Goal: Information Seeking & Learning: Find specific page/section

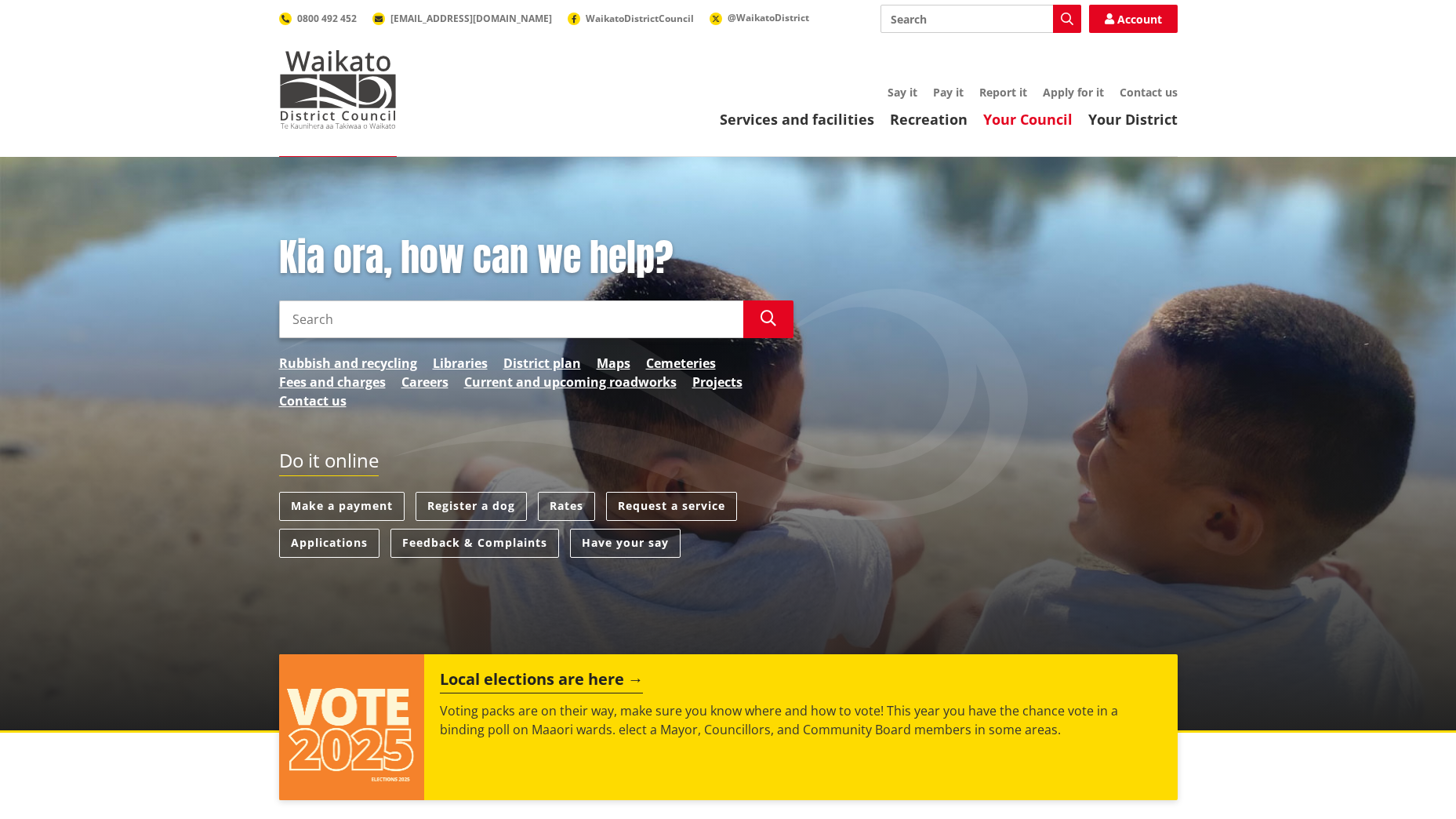
click at [1046, 121] on link "Your Council" at bounding box center [1028, 119] width 89 height 18
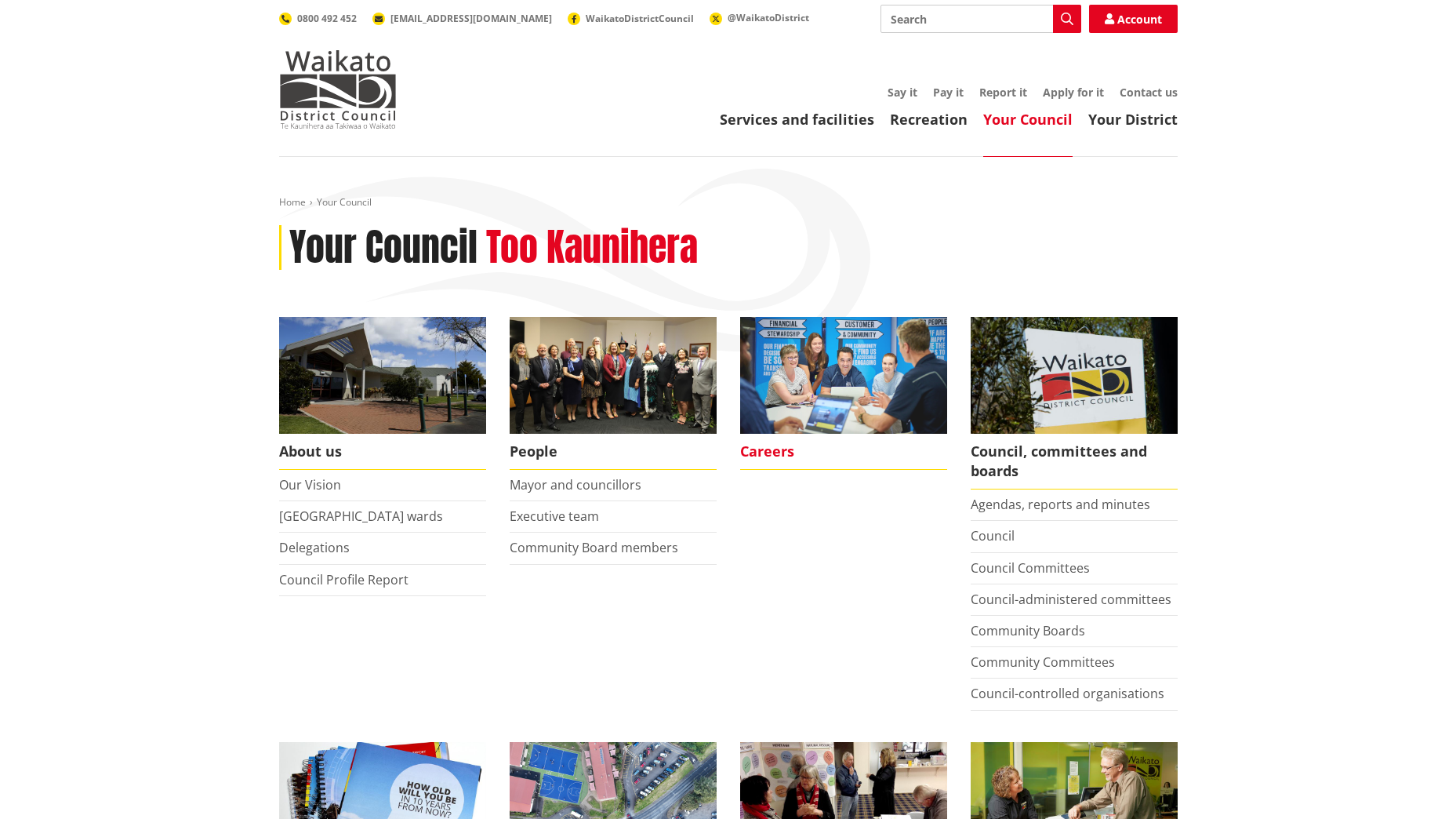
scroll to position [156, 0]
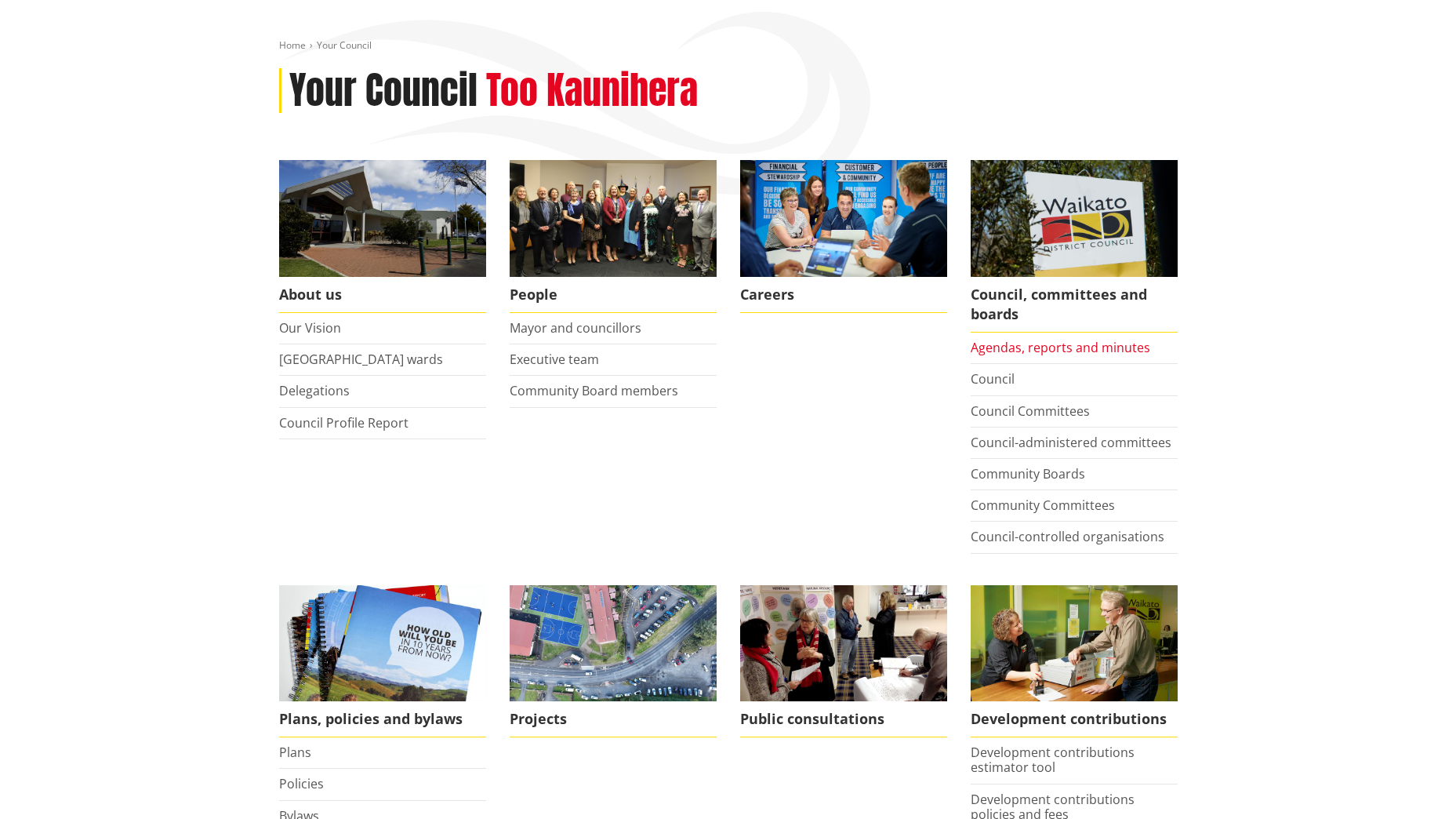
click at [1045, 346] on link "Agendas, reports and minutes" at bounding box center [1060, 347] width 179 height 17
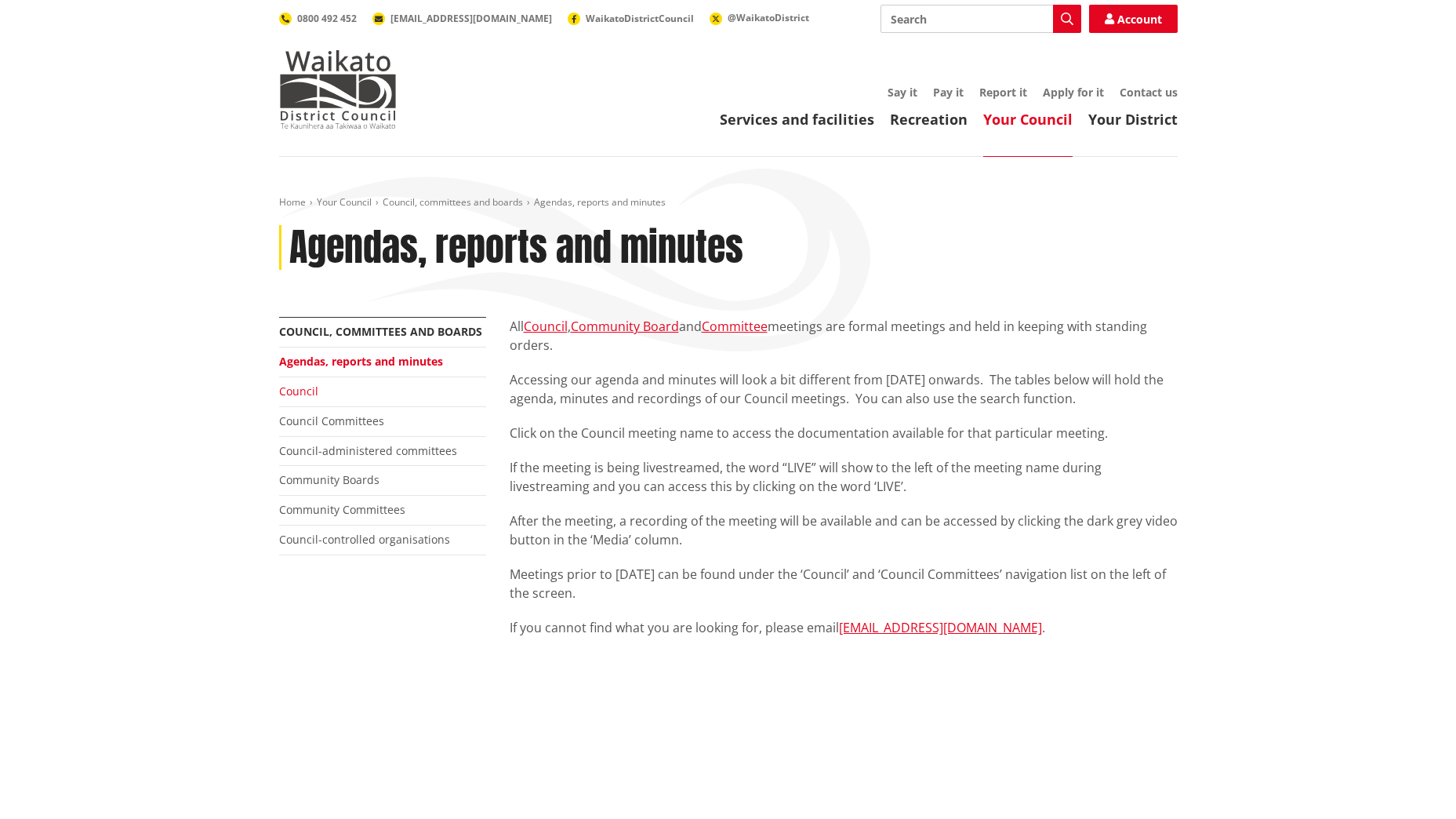
click at [305, 390] on link "Council" at bounding box center [298, 391] width 40 height 15
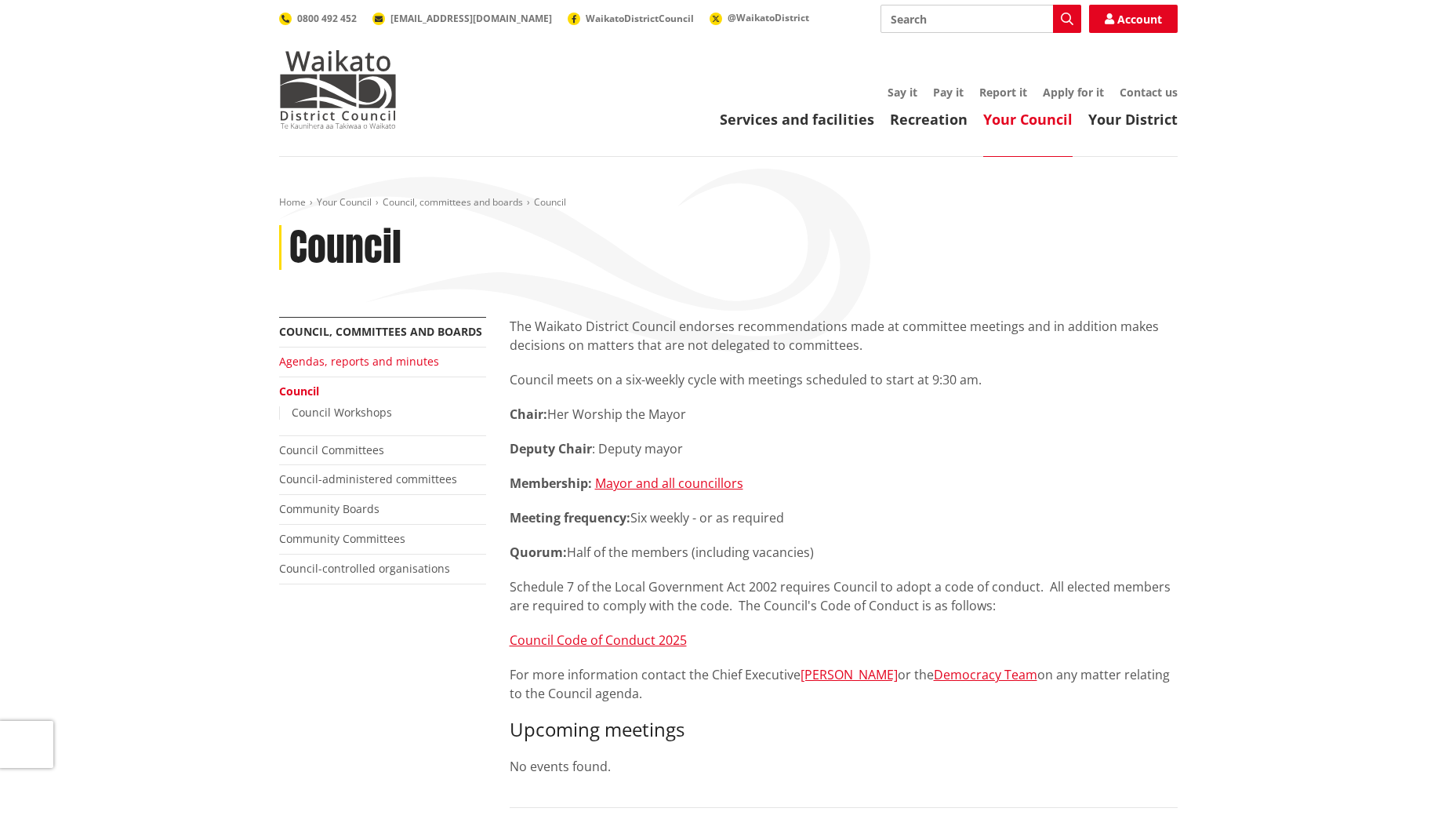
click at [364, 363] on link "Agendas, reports and minutes" at bounding box center [359, 361] width 160 height 15
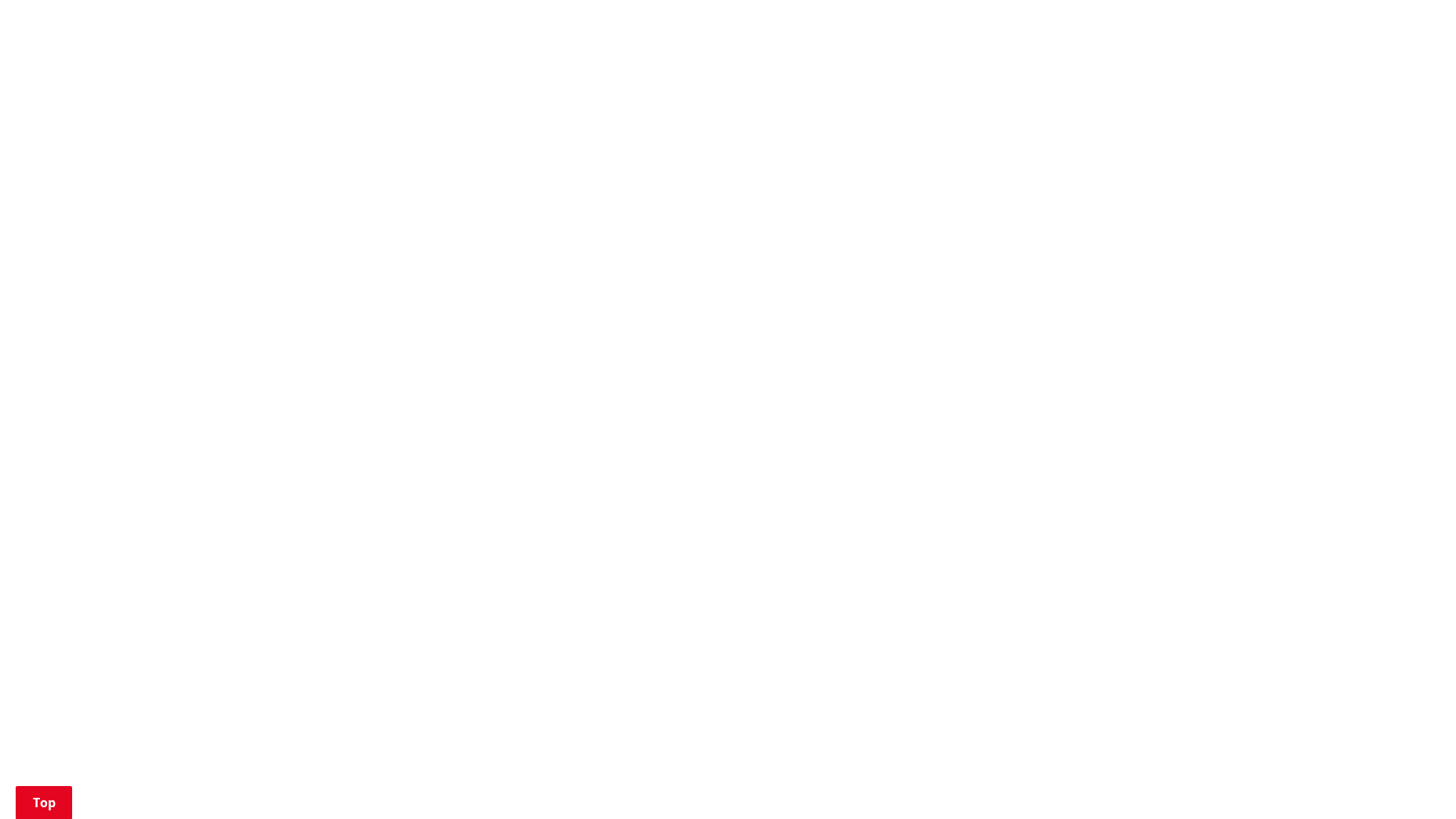
scroll to position [784, 0]
